Goal: Obtain resource: Download file/media

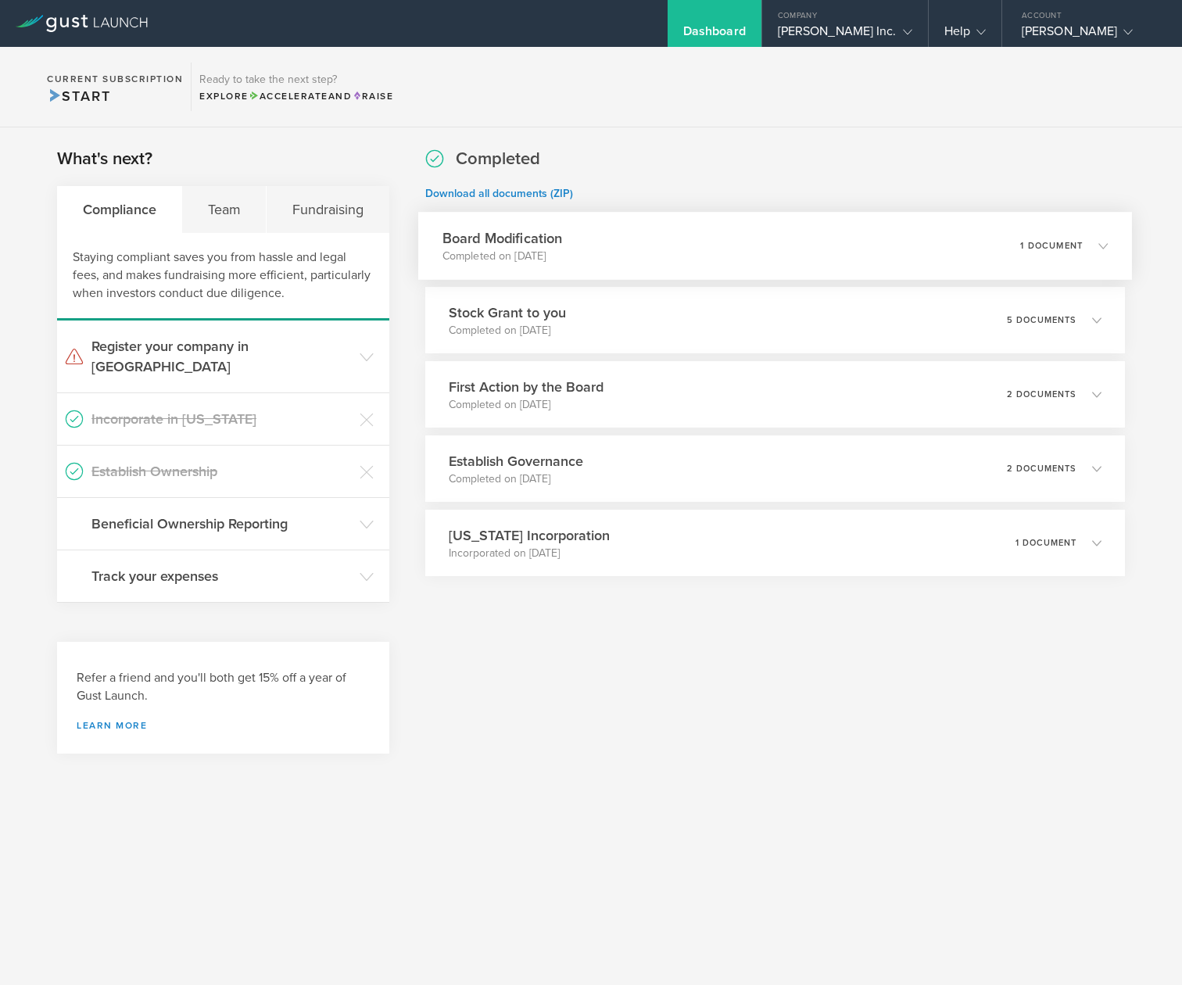
click at [584, 232] on div "Board Modification Completed on [DATE] 1 document" at bounding box center [775, 246] width 714 height 68
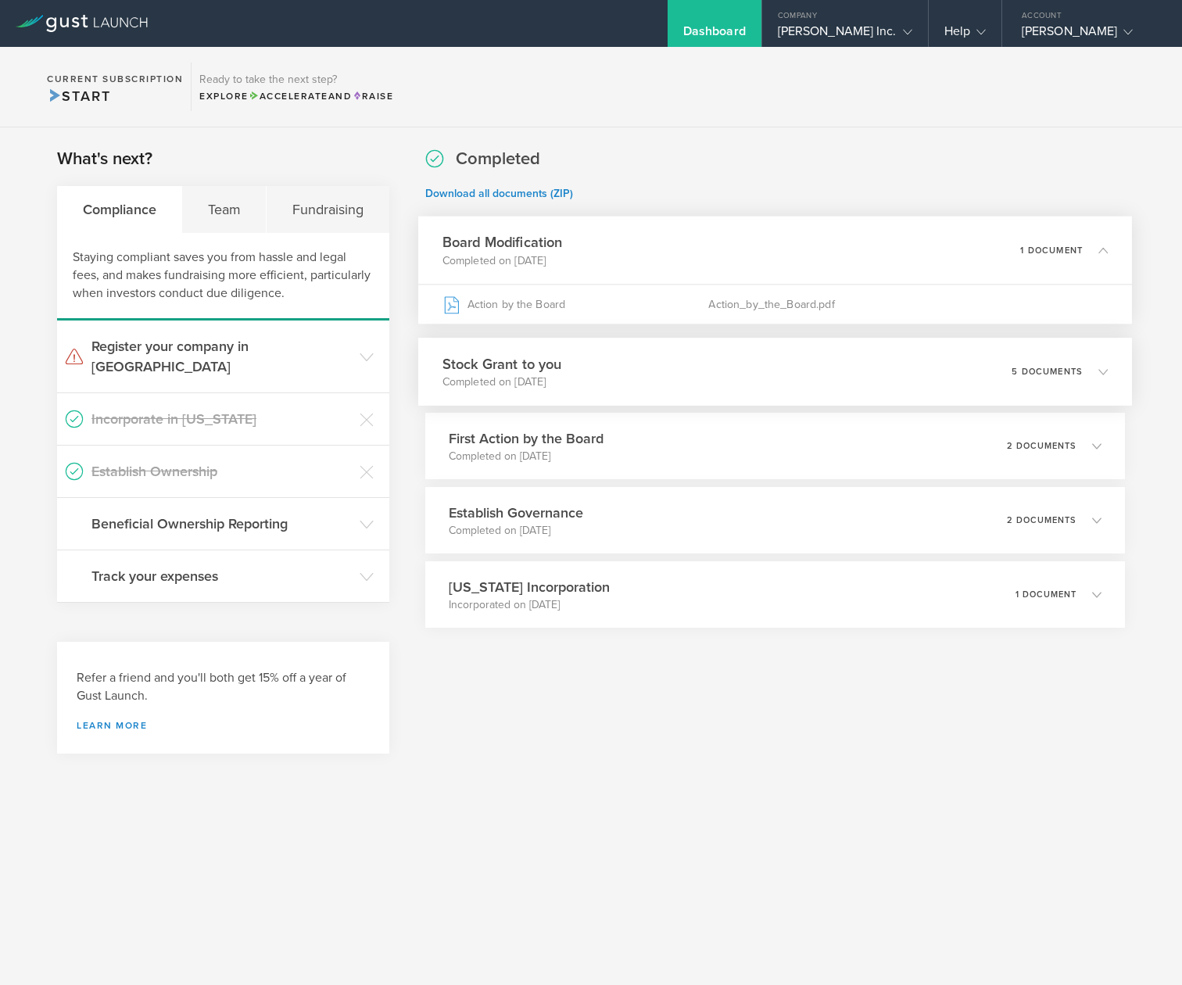
click at [587, 368] on div "Stock Grant to you Completed on [DATE] 5 documents" at bounding box center [775, 372] width 714 height 68
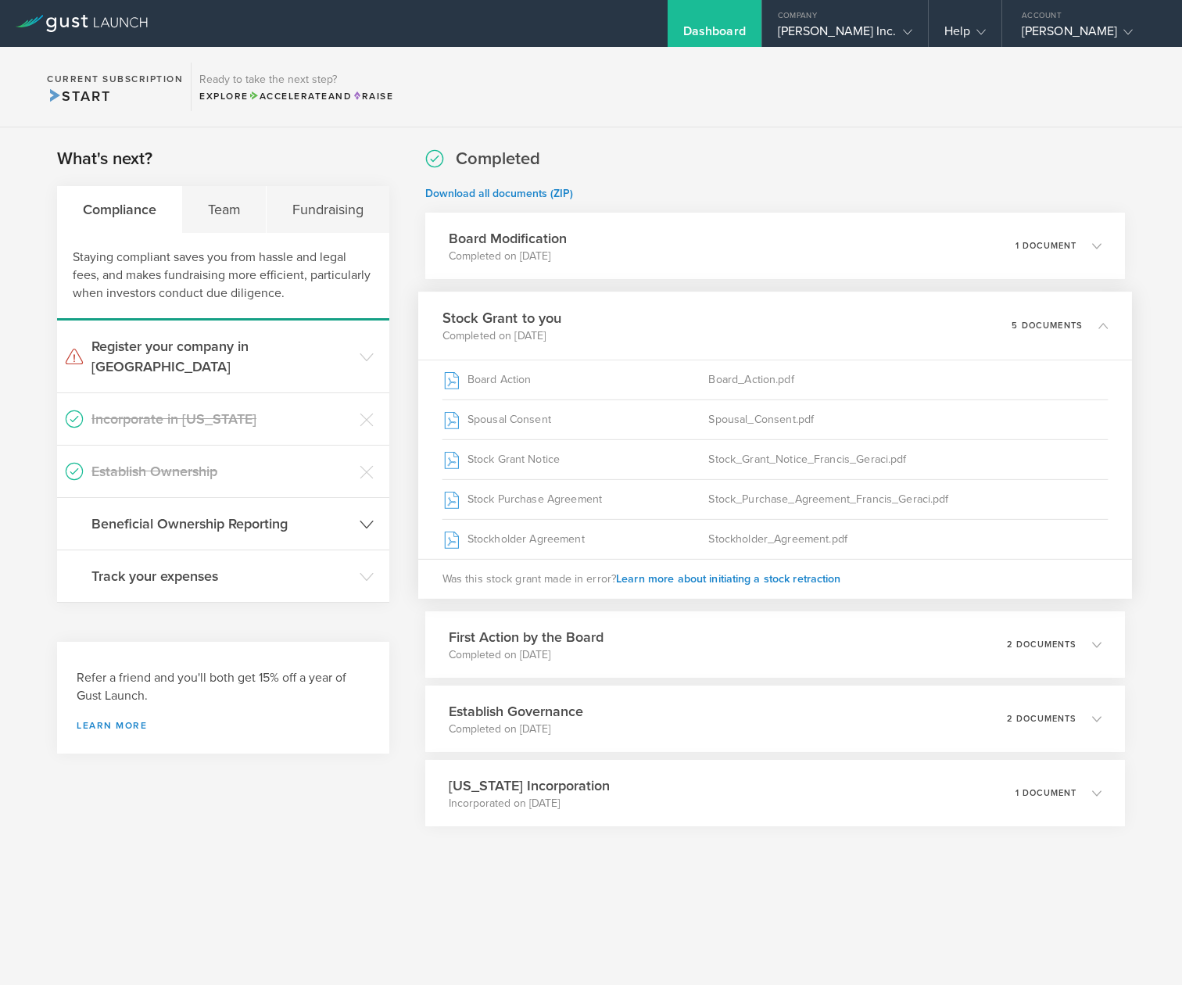
click at [181, 514] on h3 "Beneficial Ownership Reporting" at bounding box center [221, 524] width 260 height 20
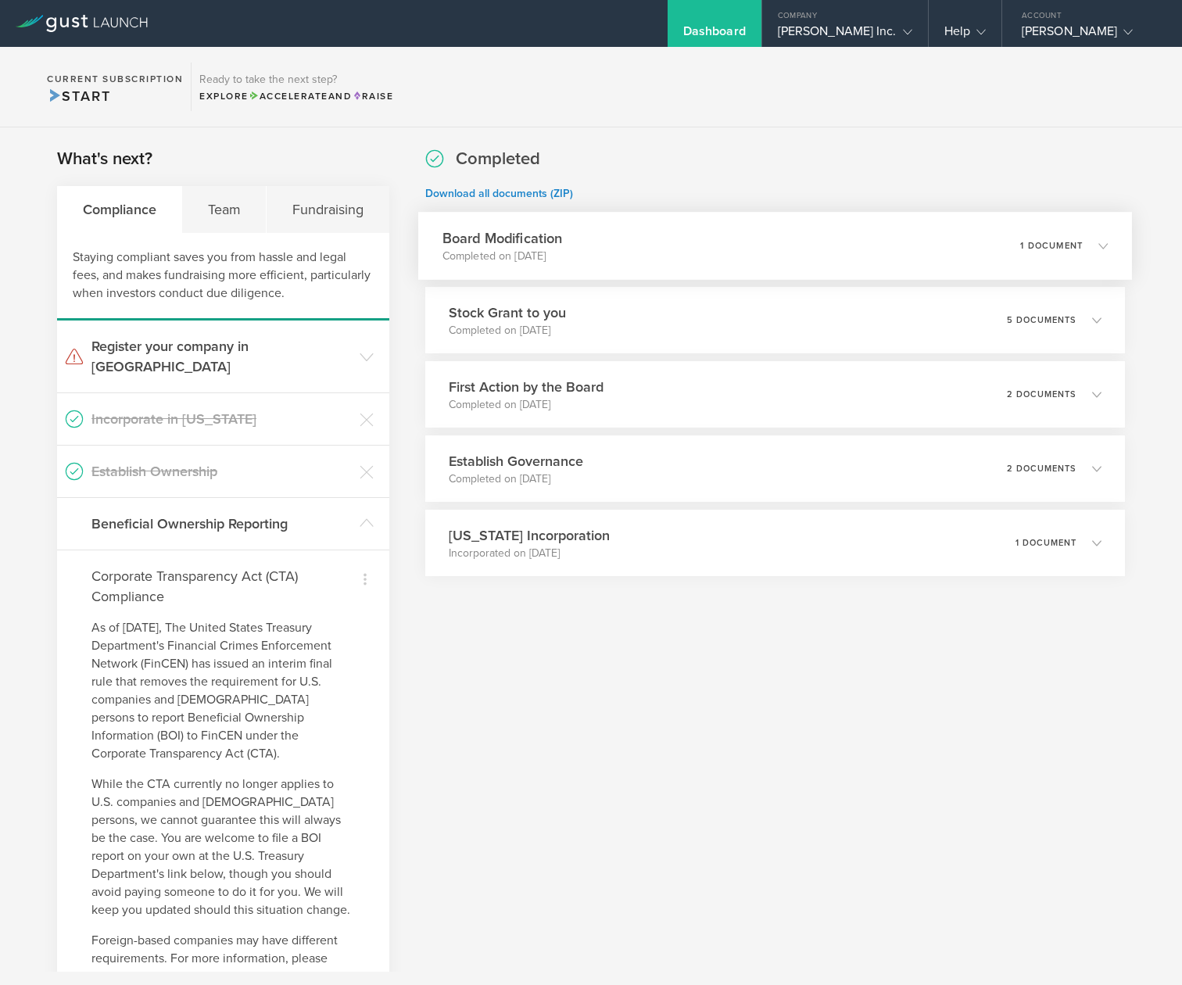
click at [623, 252] on div "Board Modification Completed on [DATE] 1 document" at bounding box center [775, 246] width 714 height 68
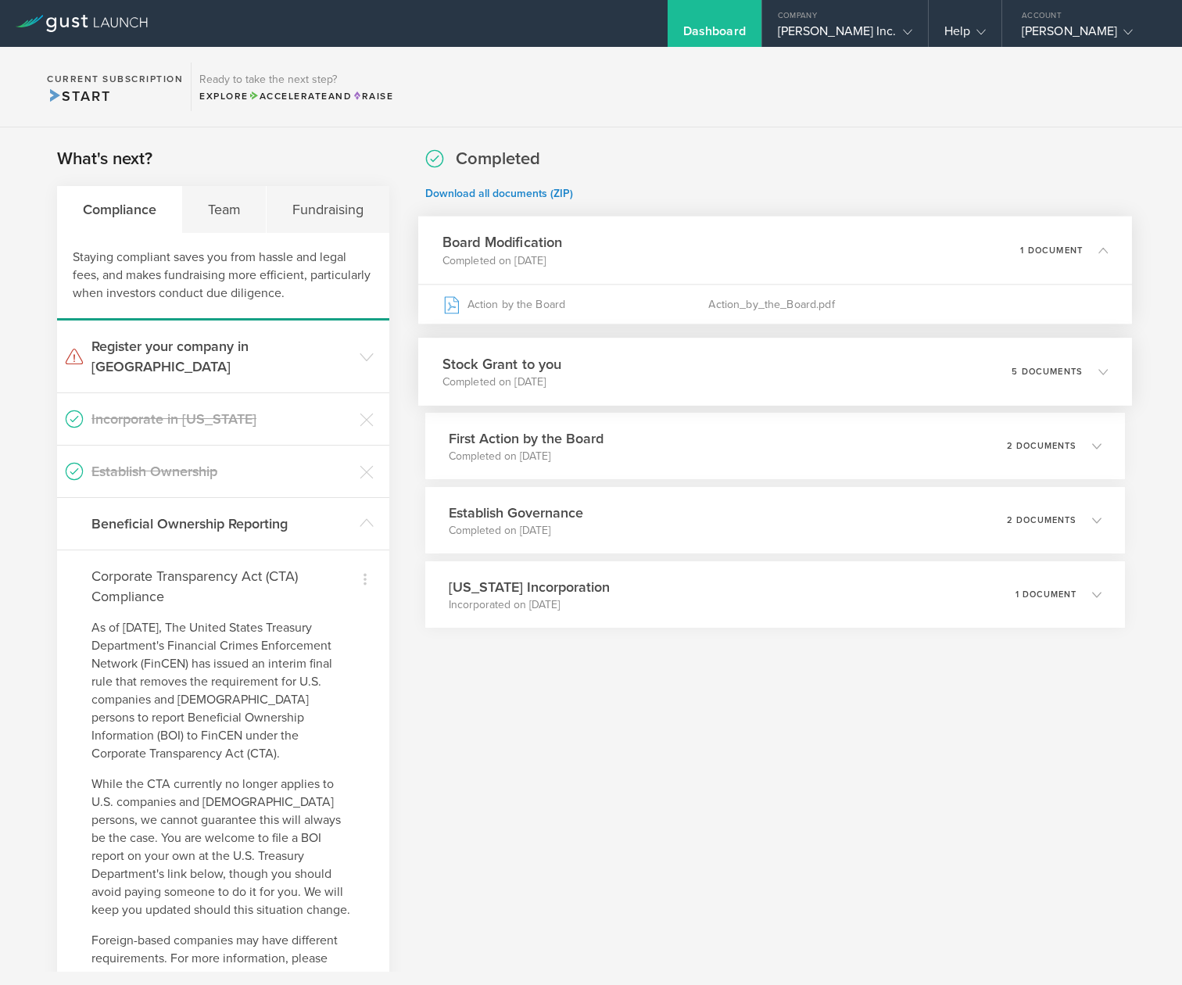
click at [603, 388] on div "Stock Grant to you Completed on [DATE] 5 documents" at bounding box center [775, 372] width 714 height 68
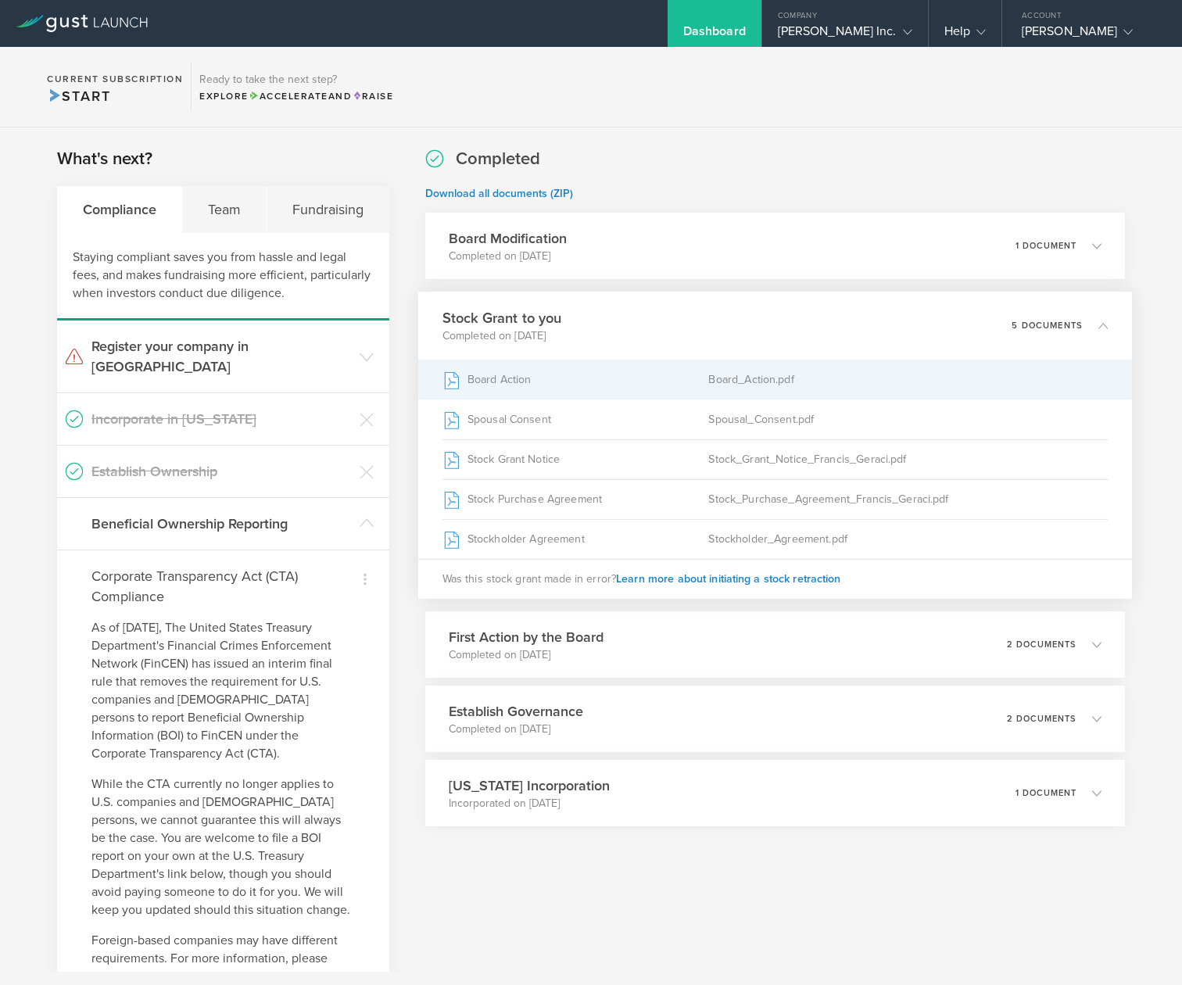
click at [565, 393] on div "Board Action" at bounding box center [575, 380] width 267 height 39
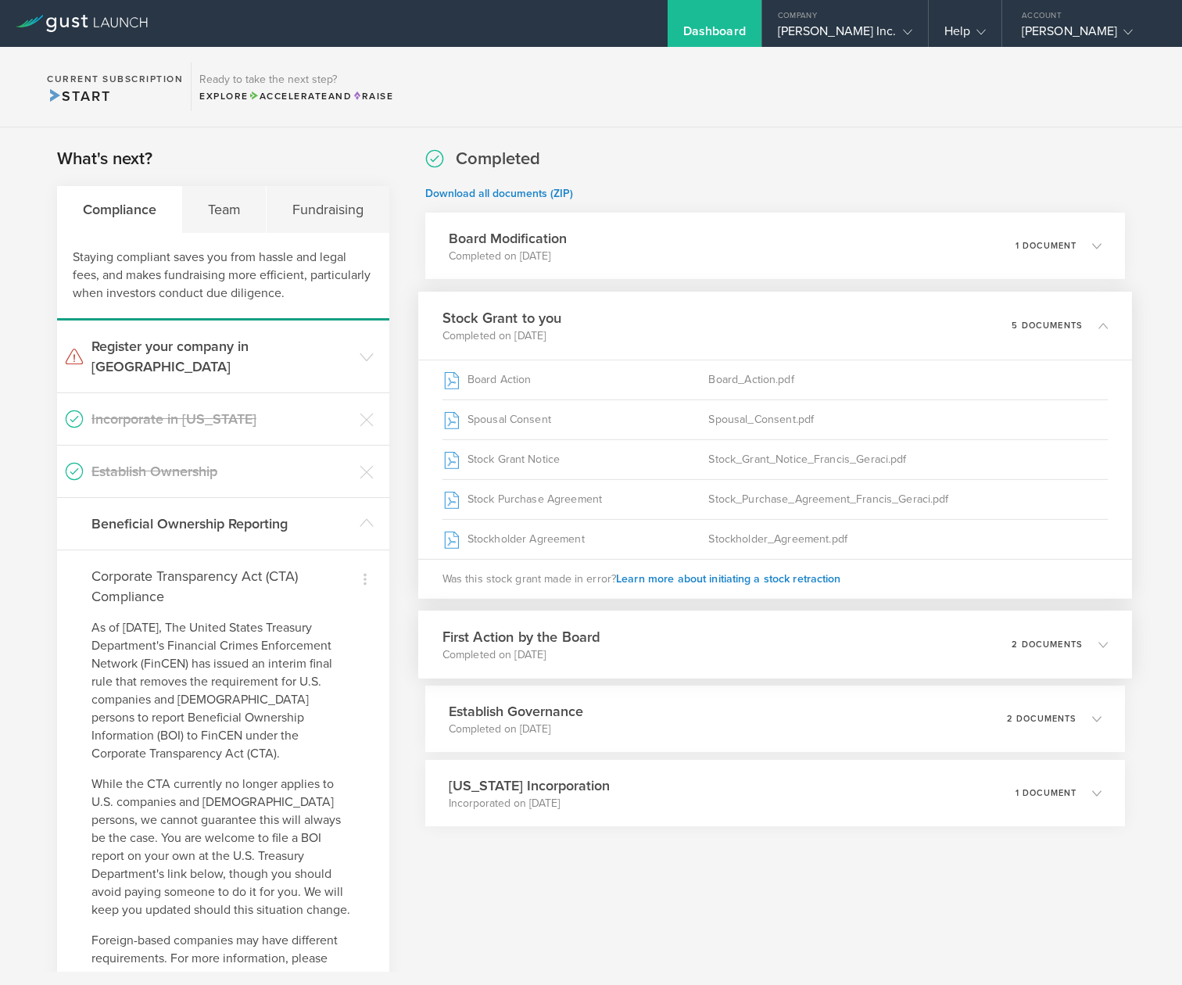
click at [579, 644] on h3 "First Action by the Board" at bounding box center [521, 636] width 158 height 21
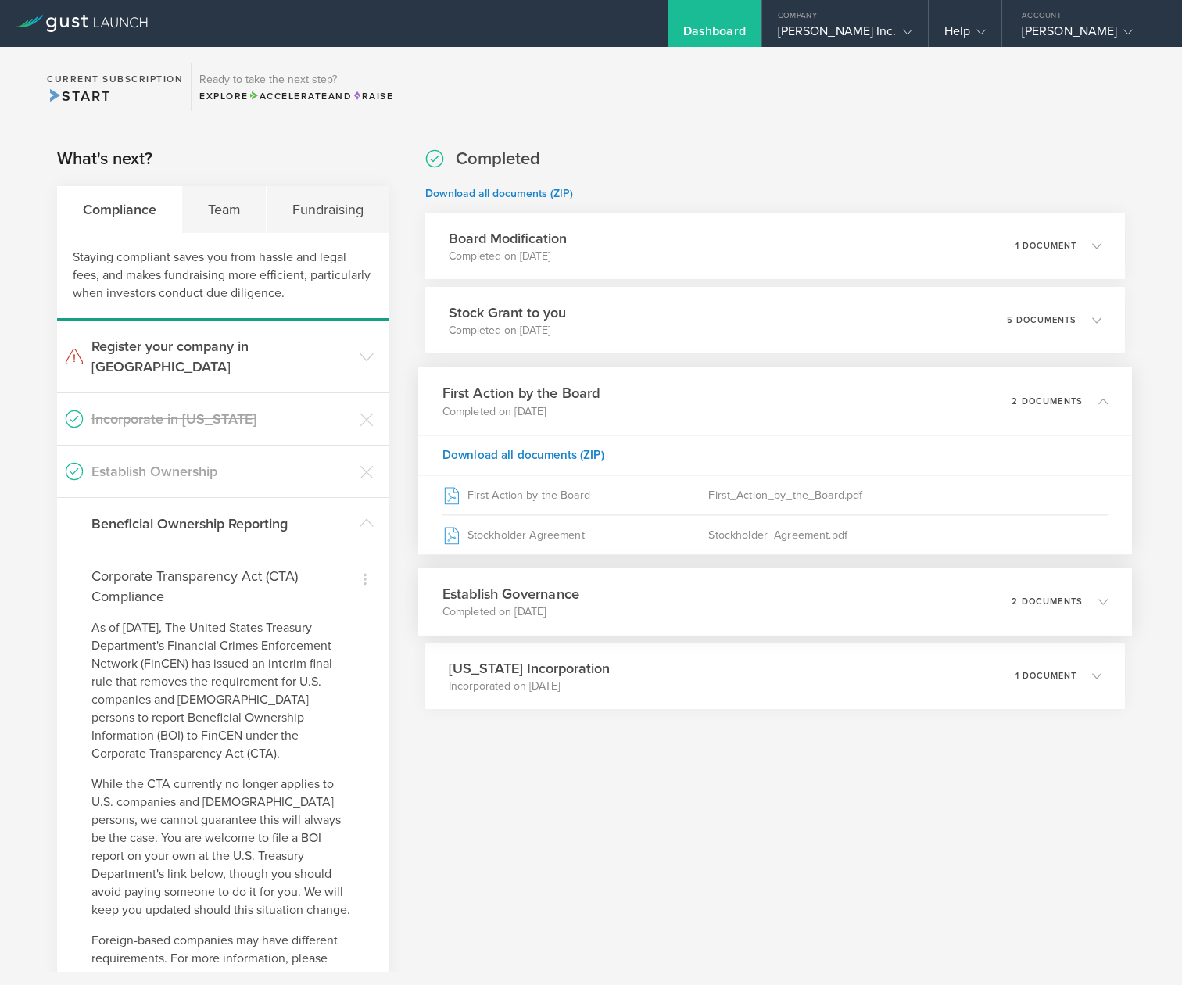
click at [587, 612] on div "Establish Governance Completed on [DATE] 2 documents" at bounding box center [775, 602] width 714 height 68
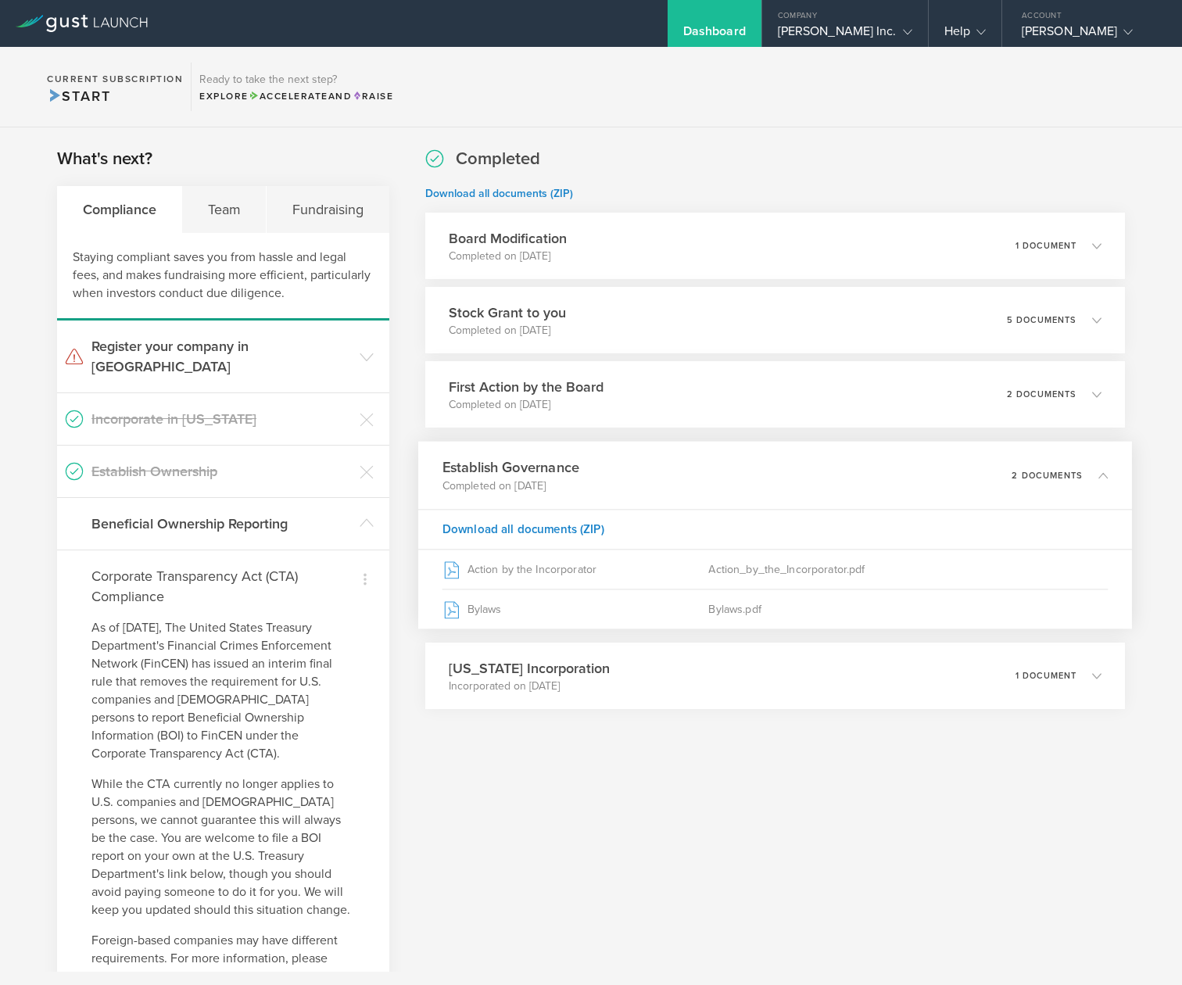
click at [620, 691] on div "[US_STATE] Incorporation Incorporated on [DATE] 1 document" at bounding box center [775, 676] width 700 height 66
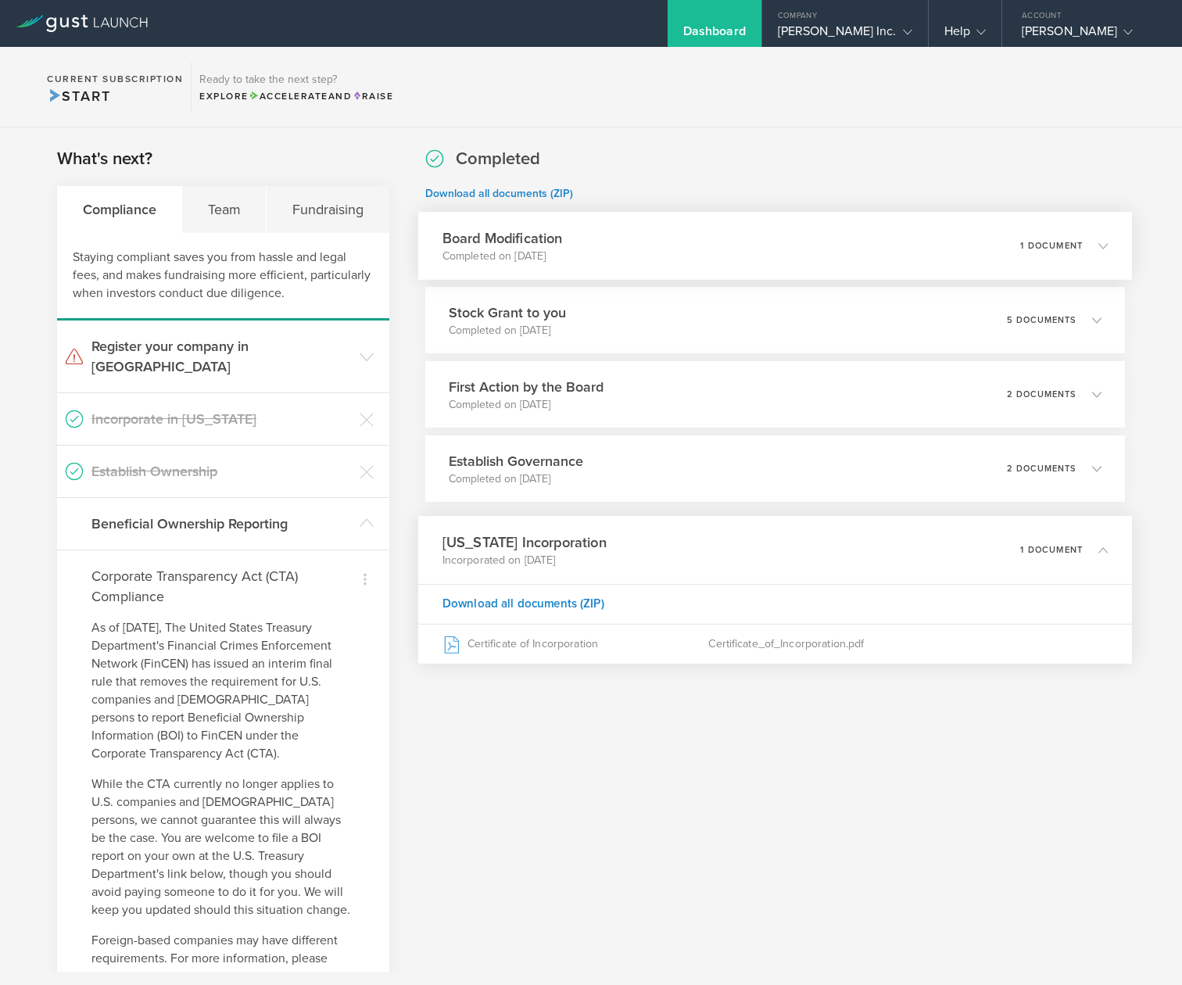
click at [599, 258] on div "Board Modification Completed on [DATE] 1 document" at bounding box center [775, 246] width 714 height 68
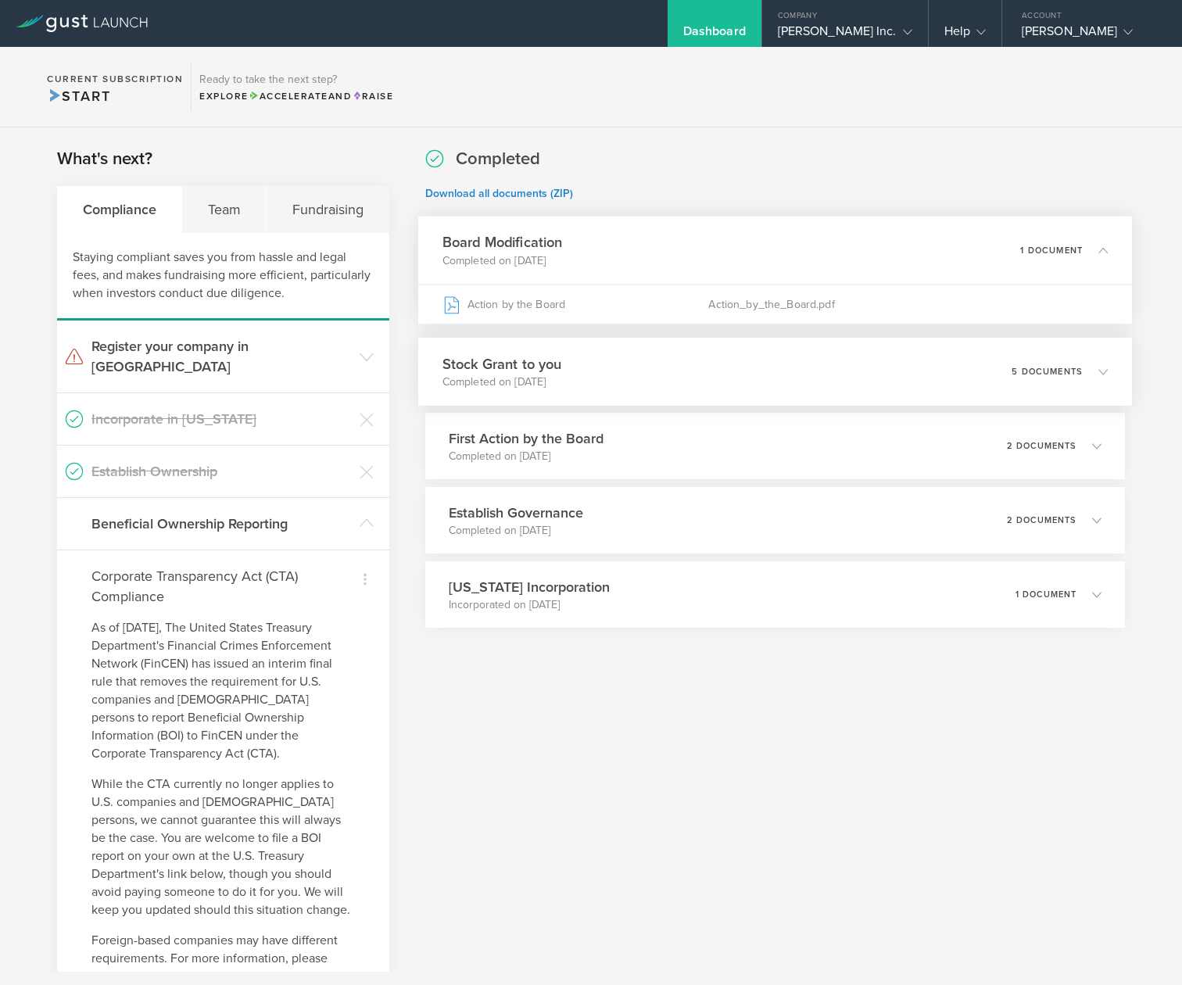
click at [602, 374] on div "Stock Grant to you Completed on [DATE] 5 documents" at bounding box center [775, 372] width 714 height 68
